Goal: Task Accomplishment & Management: Complete application form

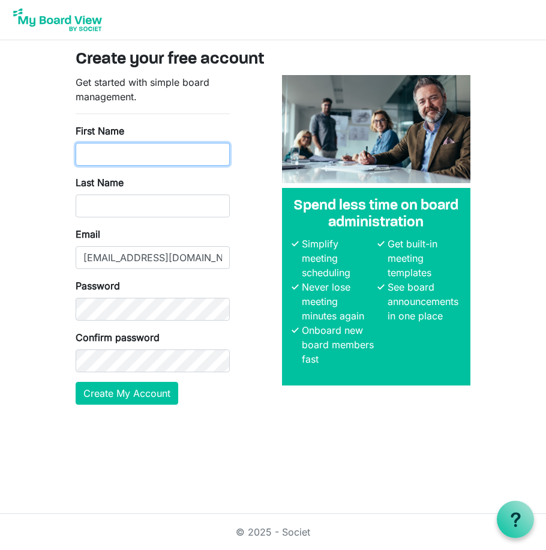
click at [127, 161] on input "First Name" at bounding box center [153, 154] width 154 height 23
type input "Bot"
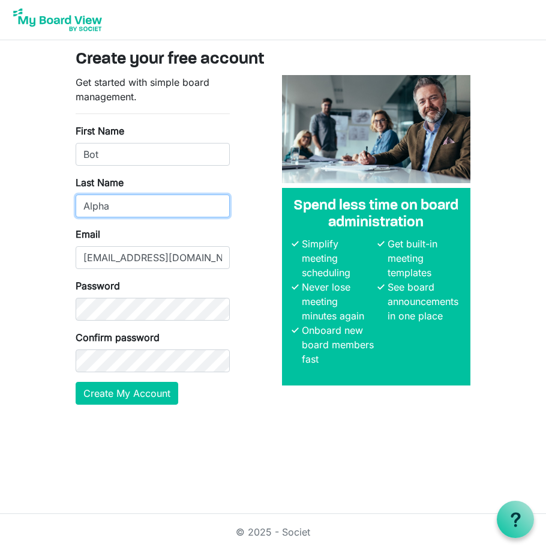
type input "Alpha"
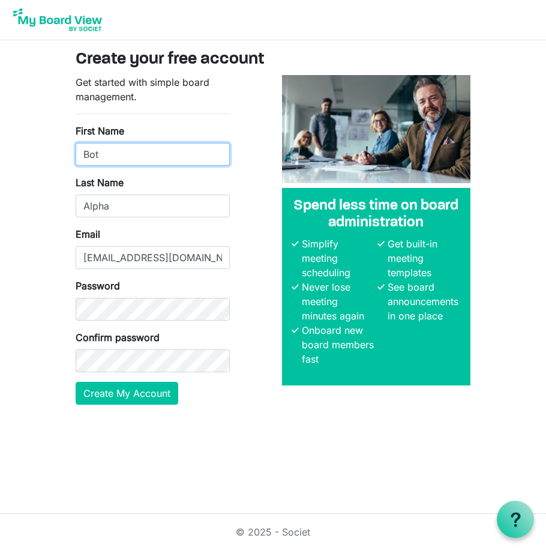
drag, startPoint x: 125, startPoint y: 152, endPoint x: 69, endPoint y: 154, distance: 56.5
click at [69, 154] on div "Get started with simple board management. First Name Bot Last Name Alpha Email …" at bounding box center [153, 244] width 172 height 339
type input "[PERSON_NAME]"
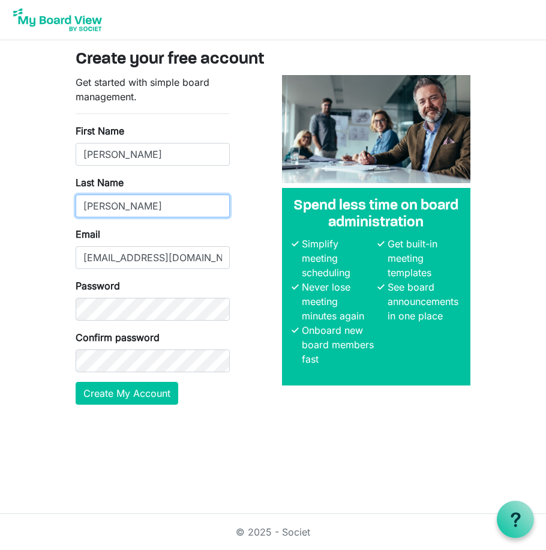
type input "Wayne"
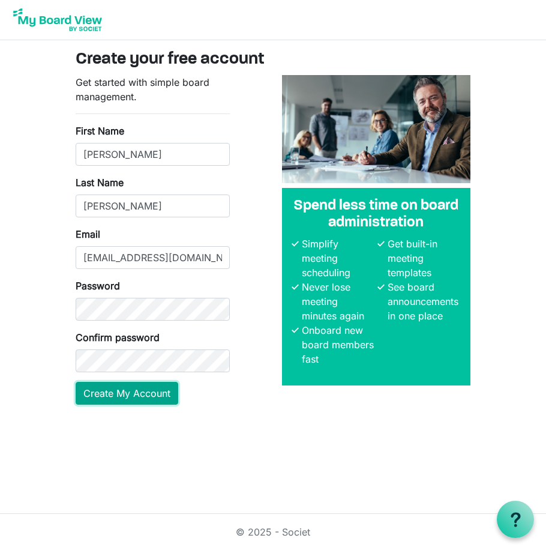
click at [124, 388] on button "Create My Account" at bounding box center [127, 393] width 103 height 23
click at [54, 22] on img at bounding box center [58, 20] width 96 height 30
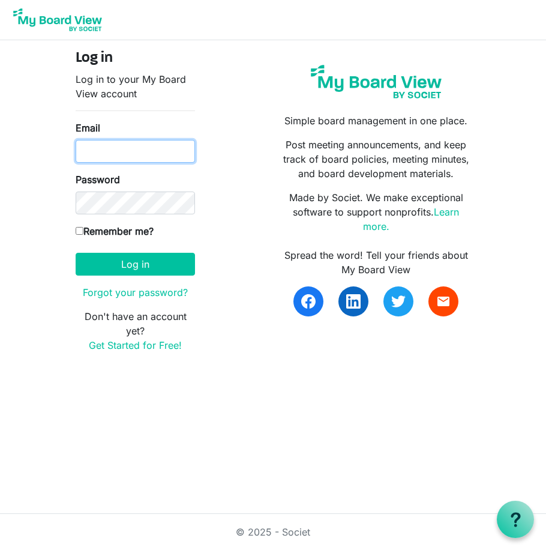
click at [128, 149] on input "Email" at bounding box center [135, 151] width 119 height 23
paste input "https://temp-mail.org/"
type input "https://temp-mail.org/"
click at [109, 149] on input "Email" at bounding box center [135, 151] width 119 height 23
paste input "[EMAIL_ADDRESS][DOMAIN_NAME]"
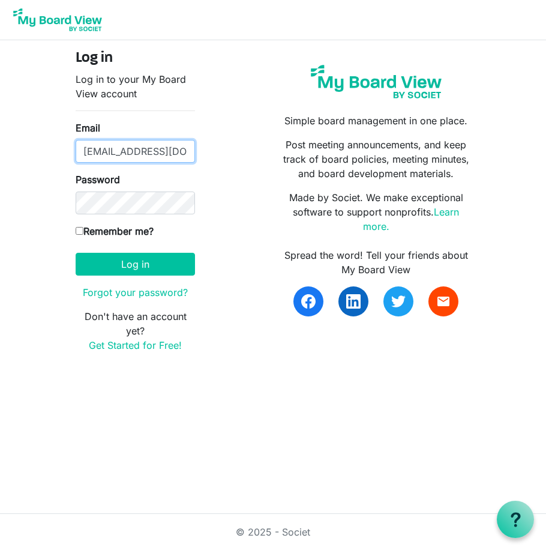
scroll to position [0, 26]
type input "[EMAIL_ADDRESS][DOMAIN_NAME]"
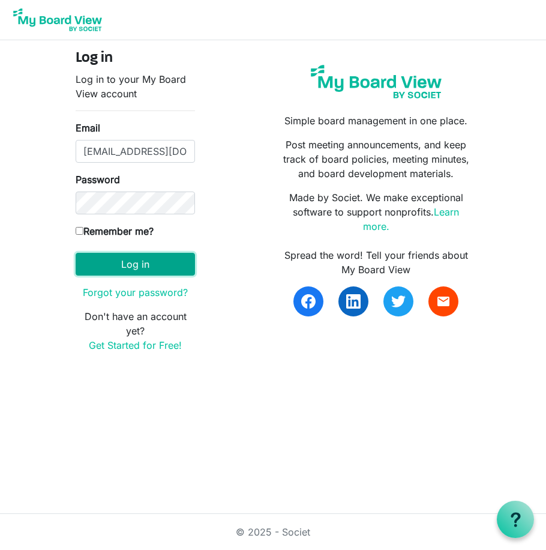
click at [134, 261] on button "Log in" at bounding box center [135, 264] width 119 height 23
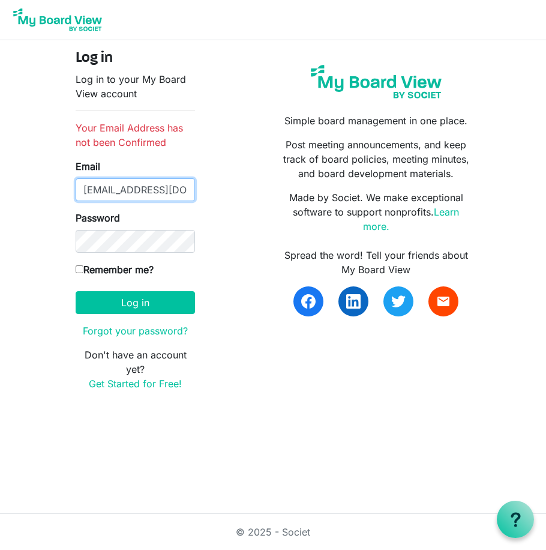
click at [143, 188] on input "[EMAIL_ADDRESS][DOMAIN_NAME]" at bounding box center [135, 189] width 119 height 23
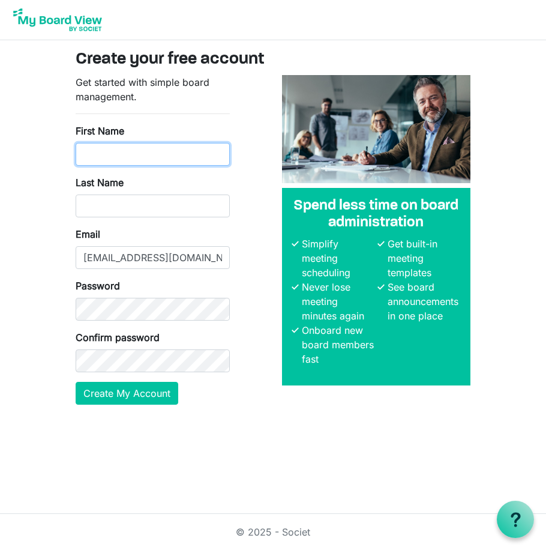
click at [125, 160] on input "First Name" at bounding box center [153, 154] width 154 height 23
type input "[PERSON_NAME]"
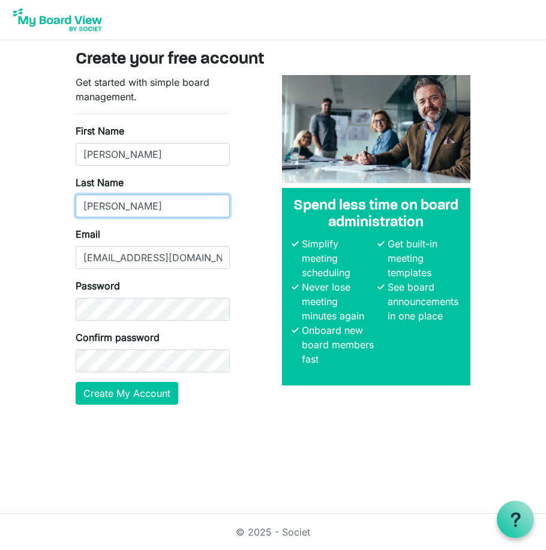
type input "Wayne"
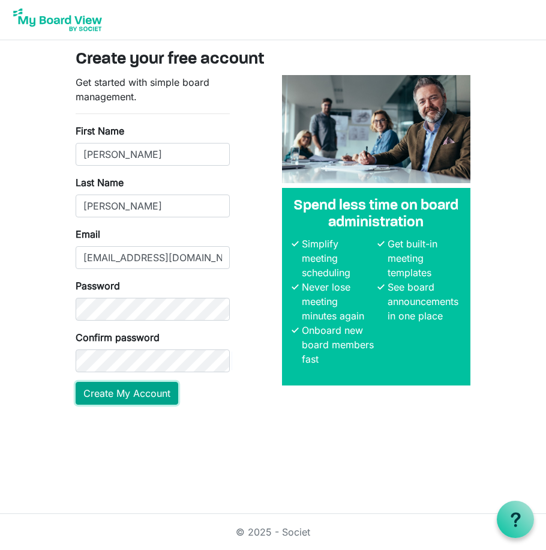
click at [127, 393] on button "Create My Account" at bounding box center [127, 393] width 103 height 23
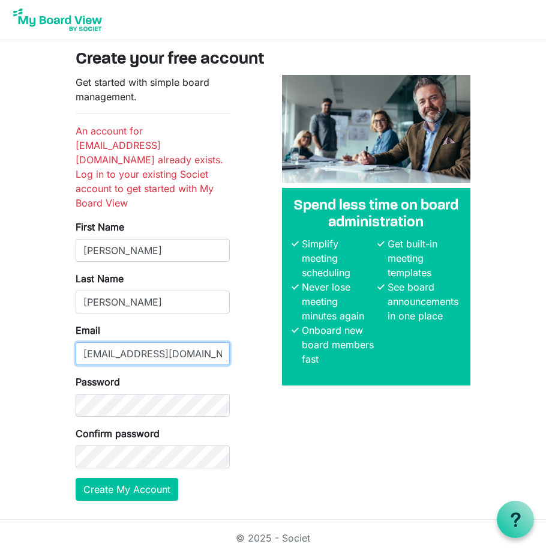
click at [140, 347] on input "[EMAIL_ADDRESS][DOMAIN_NAME]" at bounding box center [153, 353] width 154 height 23
click at [142, 342] on input "[EMAIL_ADDRESS][DOMAIN_NAME]" at bounding box center [153, 353] width 154 height 23
click at [233, 186] on div "Get started with simple board management. An account for yolajon993@evoxury.com…" at bounding box center [153, 292] width 172 height 435
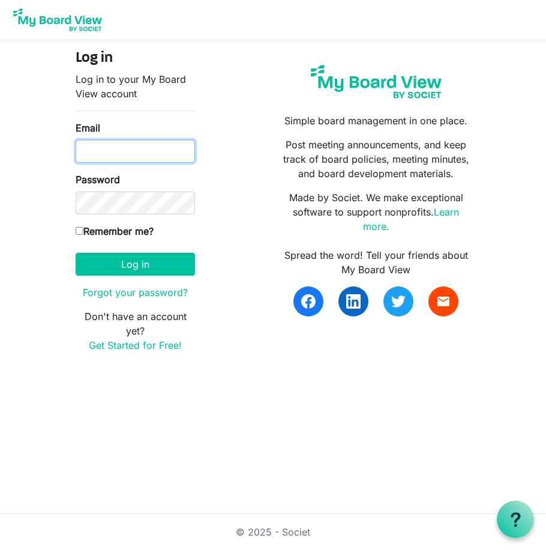
click at [92, 151] on input "Email" at bounding box center [135, 151] width 119 height 23
paste input "[EMAIL_ADDRESS][DOMAIN_NAME]"
type input "[EMAIL_ADDRESS][DOMAIN_NAME]"
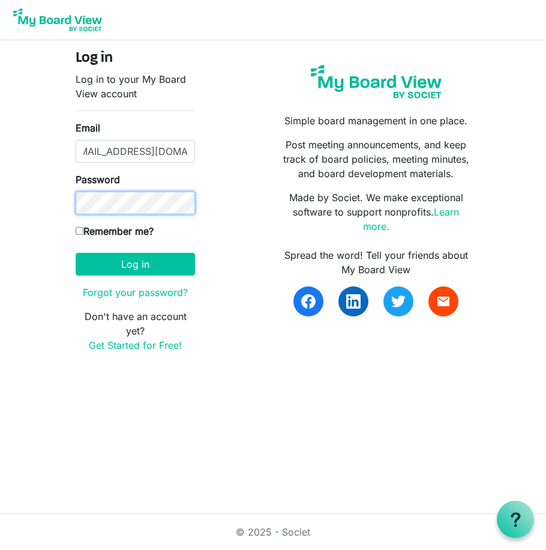
scroll to position [0, 0]
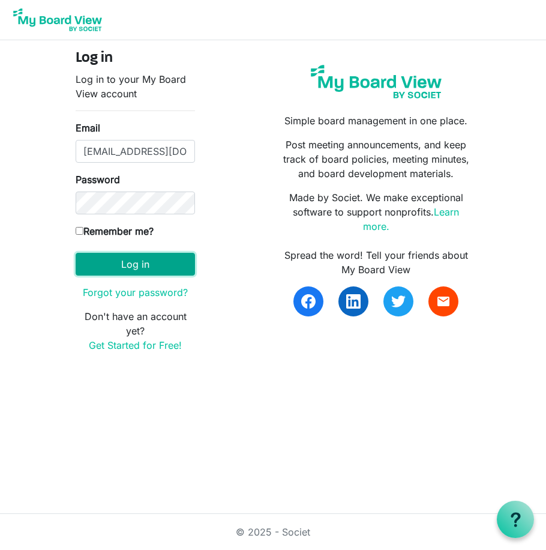
click at [118, 268] on button "Log in" at bounding box center [135, 264] width 119 height 23
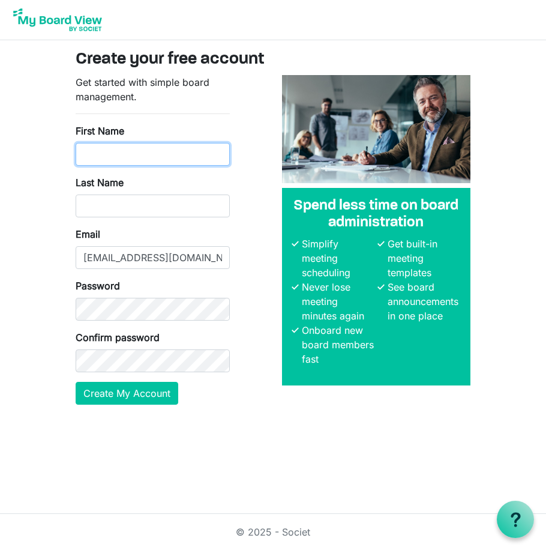
click at [142, 155] on input "First Name" at bounding box center [153, 154] width 154 height 23
type input "[PERSON_NAME]"
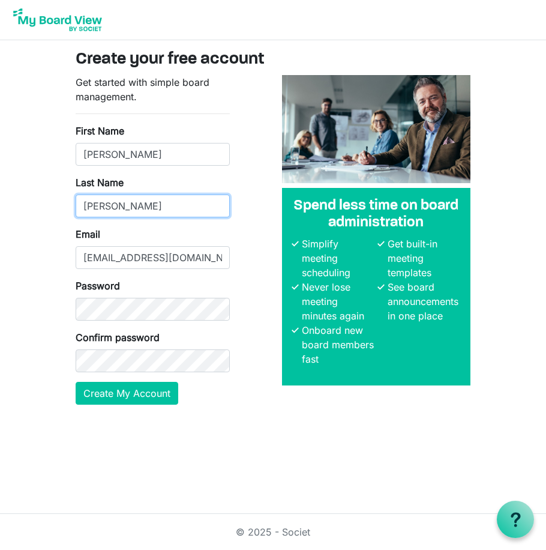
type input "[PERSON_NAME]"
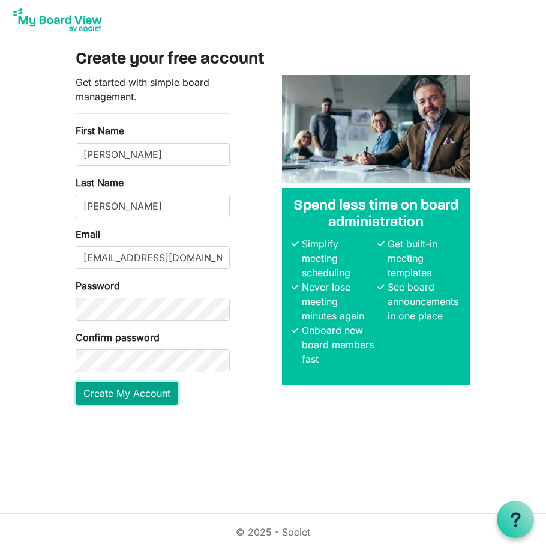
click at [135, 397] on button "Create My Account" at bounding box center [127, 393] width 103 height 23
